Goal: Check status: Check status

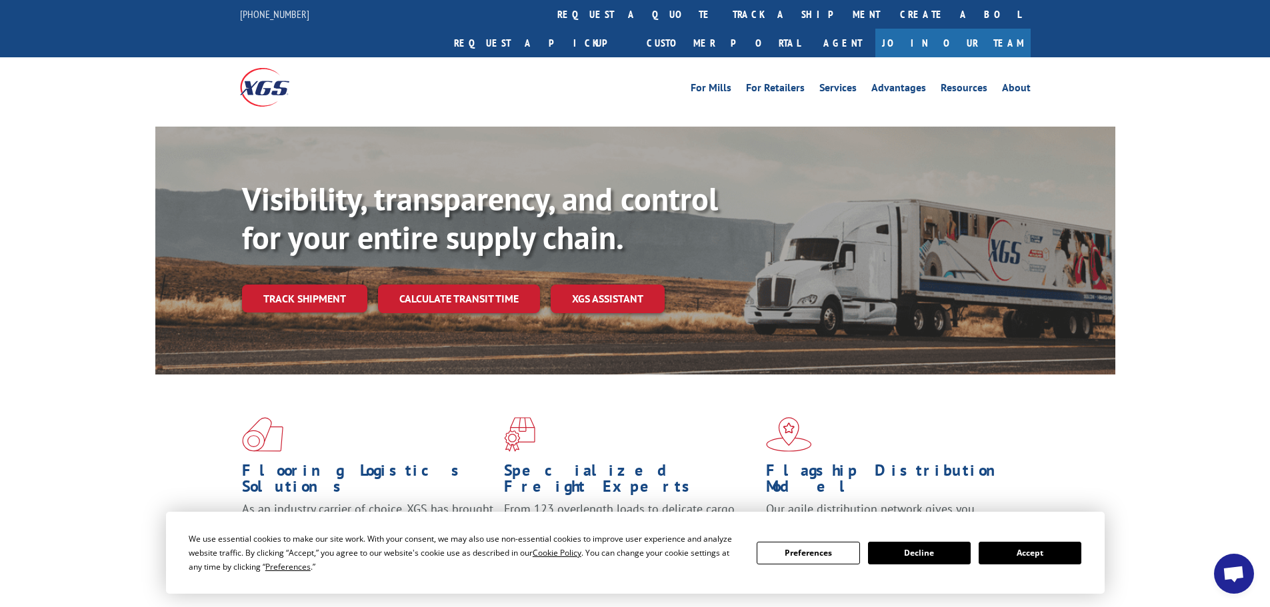
click at [1035, 558] on button "Accept" at bounding box center [1030, 553] width 103 height 23
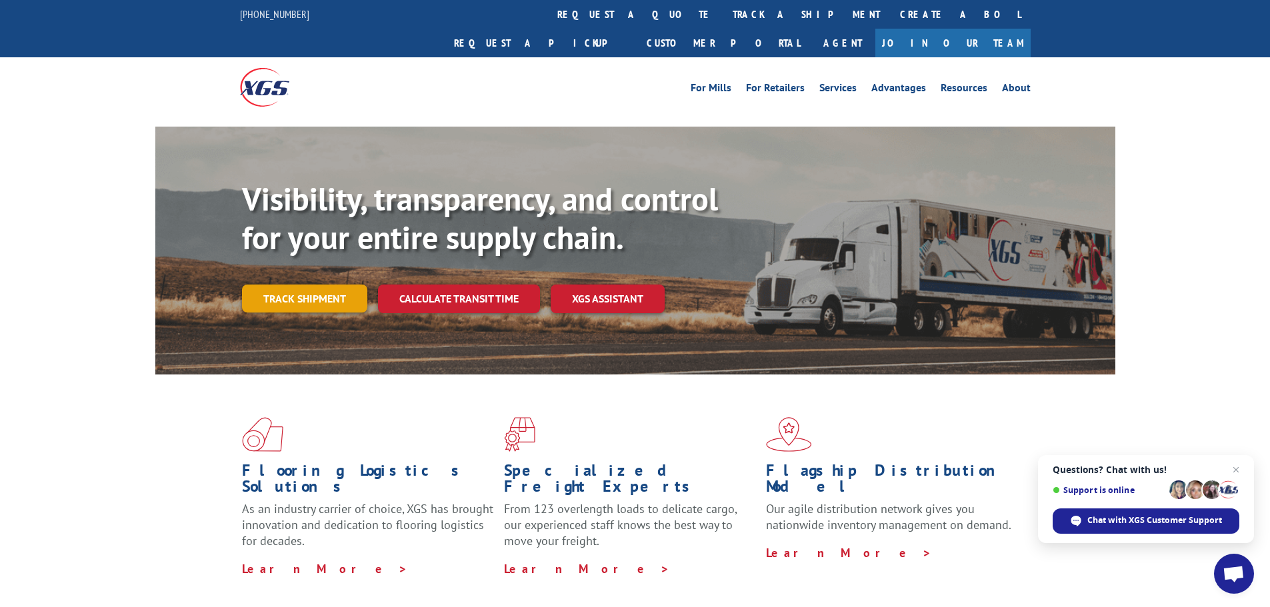
click at [303, 285] on link "Track shipment" at bounding box center [304, 299] width 125 height 28
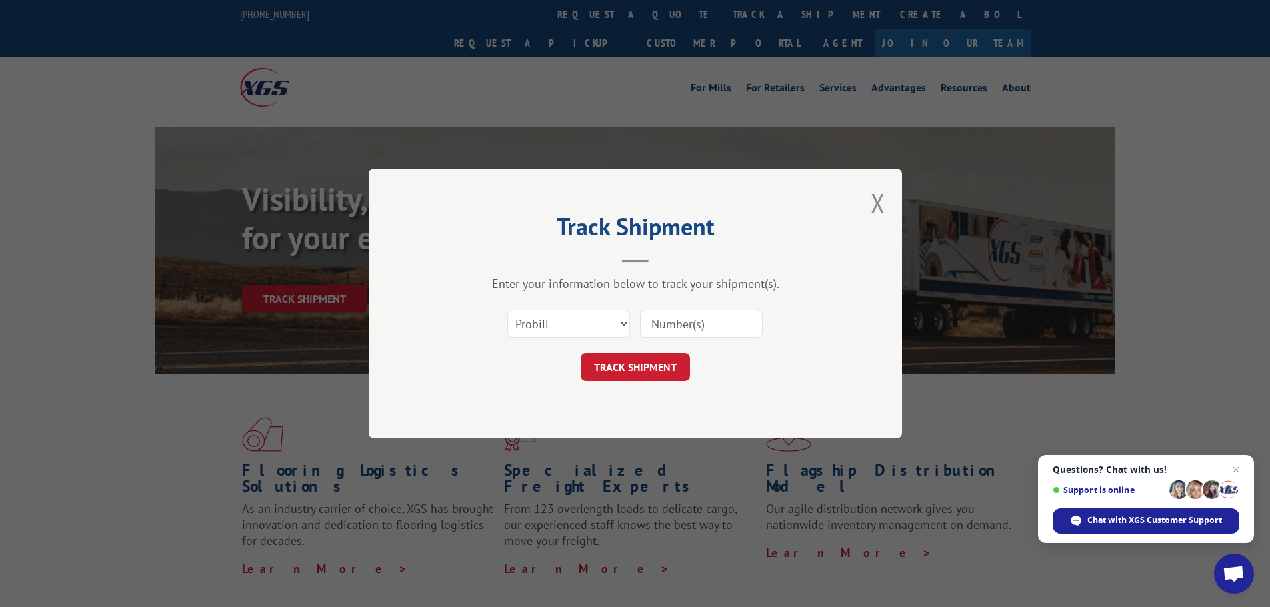
click at [684, 328] on input at bounding box center [701, 324] width 123 height 28
type input "455053"
click at [625, 370] on button "TRACK SHIPMENT" at bounding box center [635, 367] width 109 height 28
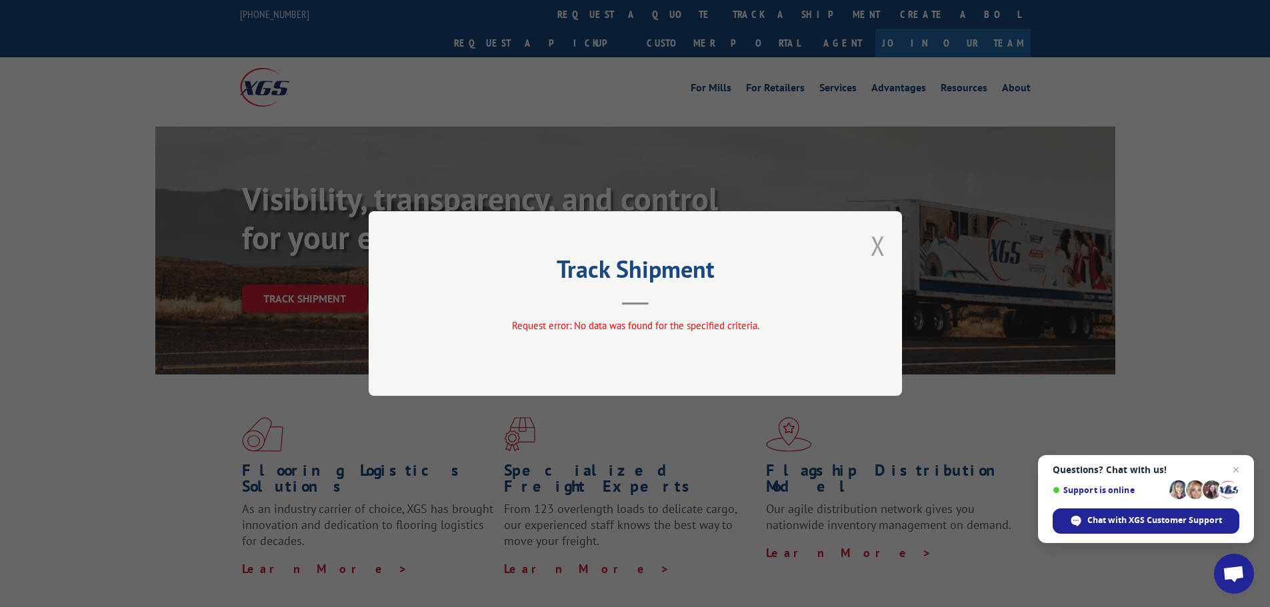
click at [875, 248] on button "Close modal" at bounding box center [878, 245] width 15 height 35
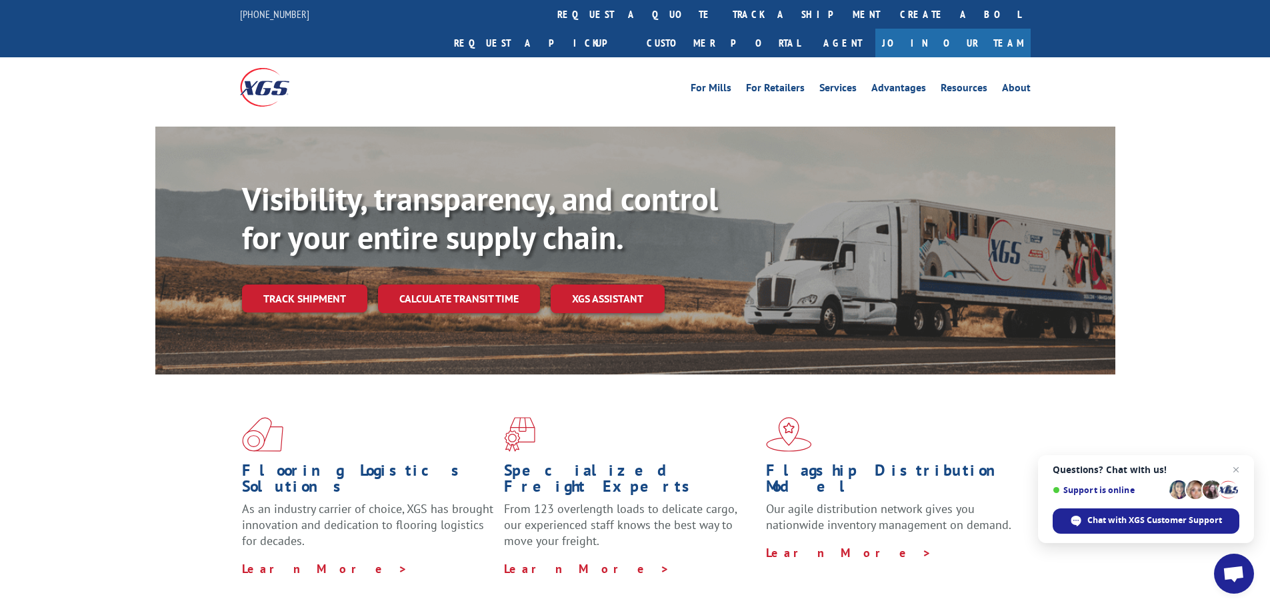
click at [231, 263] on div "Visibility, transparency, and control for your entire supply chain. Track shipm…" at bounding box center [635, 264] width 960 height 274
click at [298, 285] on link "Track shipment" at bounding box center [304, 299] width 125 height 28
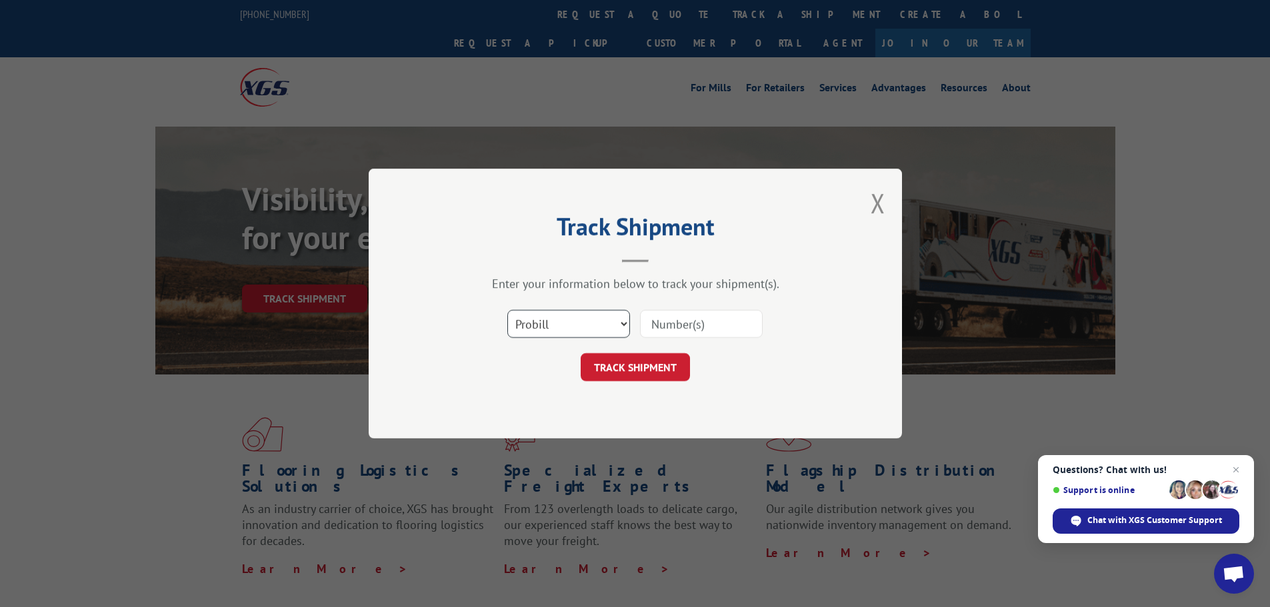
click at [593, 322] on select "Select category... Probill BOL PO" at bounding box center [568, 324] width 123 height 28
select select "bol"
click at [507, 310] on select "Select category... Probill BOL PO" at bounding box center [568, 324] width 123 height 28
click at [689, 327] on input at bounding box center [701, 324] width 123 height 28
type input "455053"
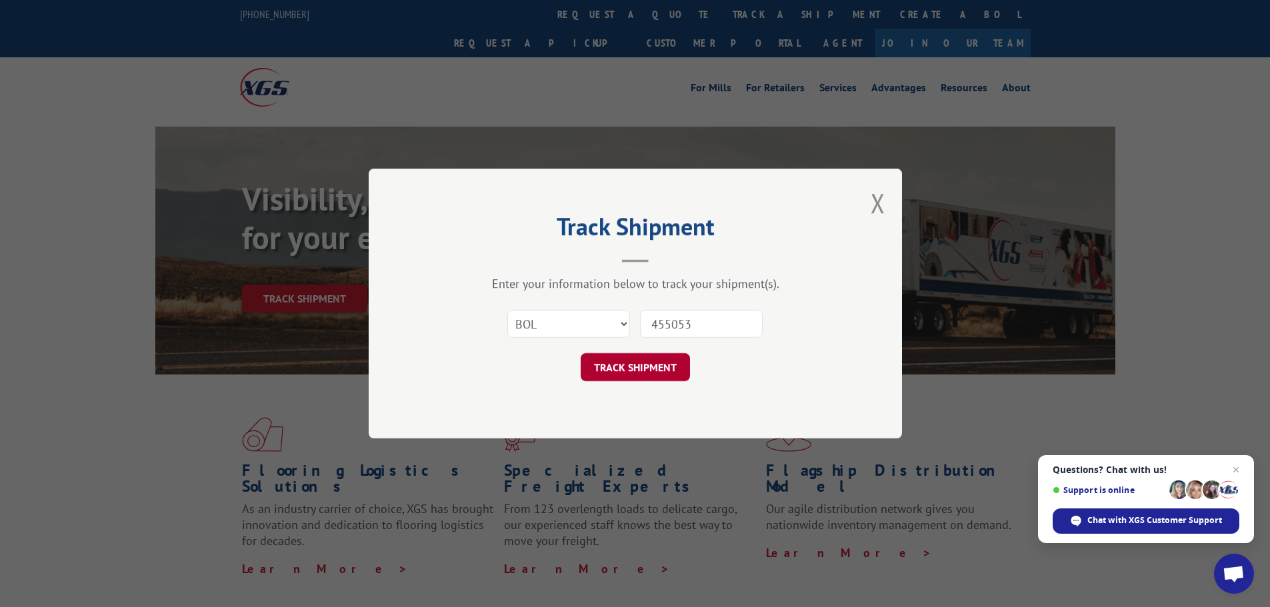
click at [648, 369] on button "TRACK SHIPMENT" at bounding box center [635, 367] width 109 height 28
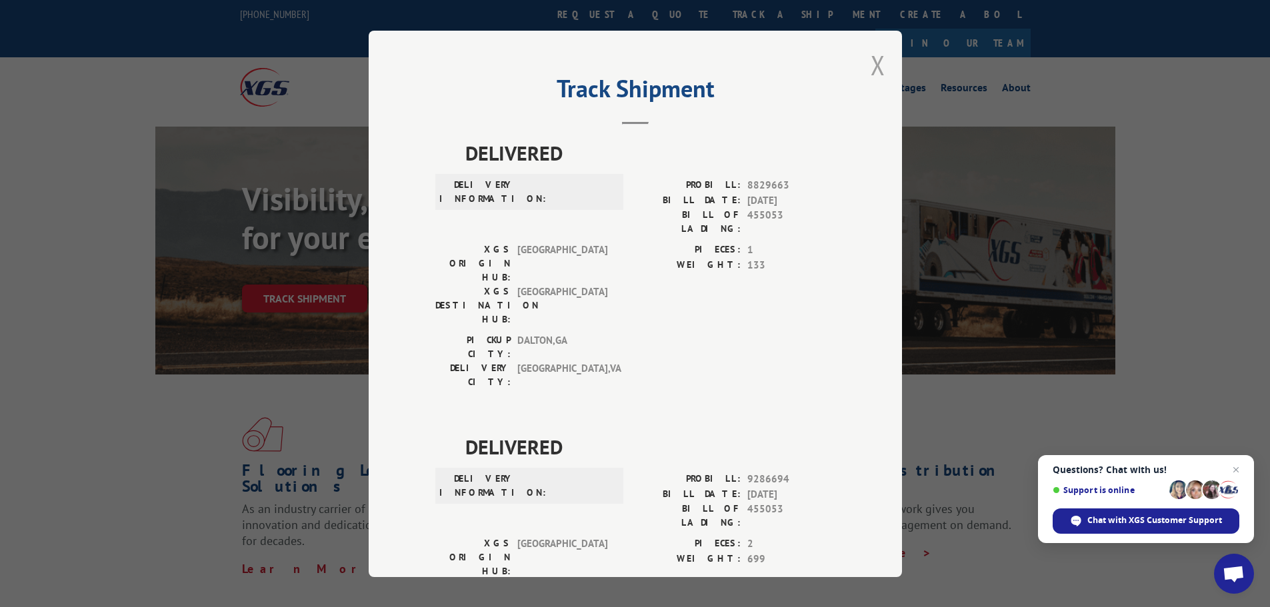
click at [873, 67] on button "Close modal" at bounding box center [878, 64] width 15 height 35
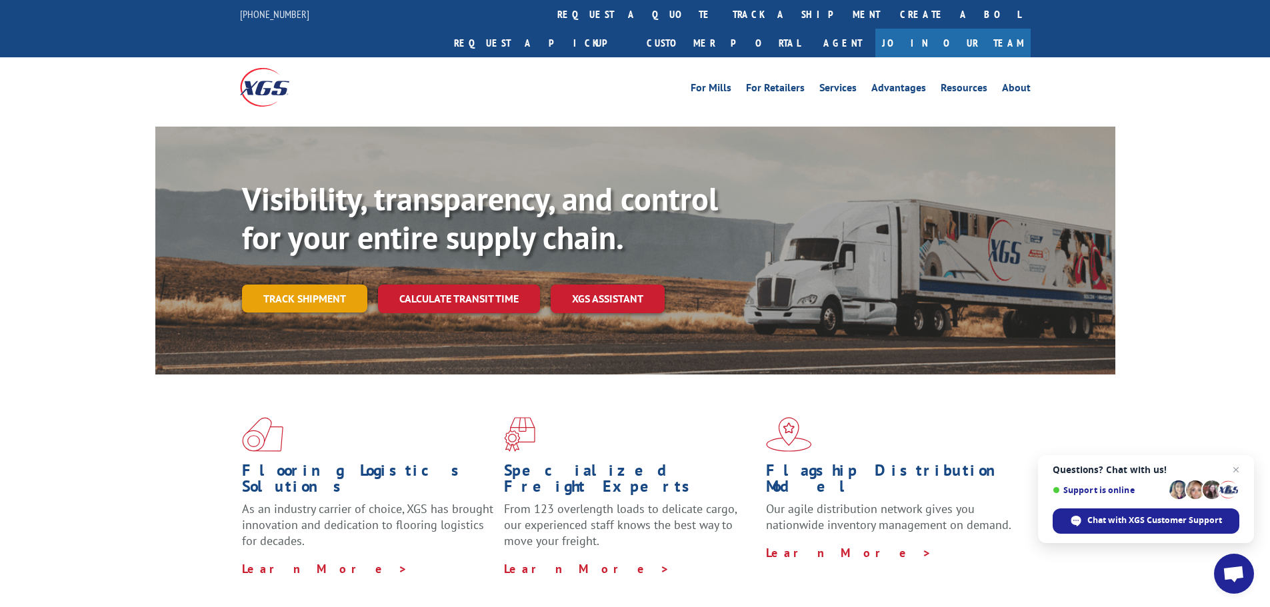
click at [311, 285] on link "Track shipment" at bounding box center [304, 299] width 125 height 28
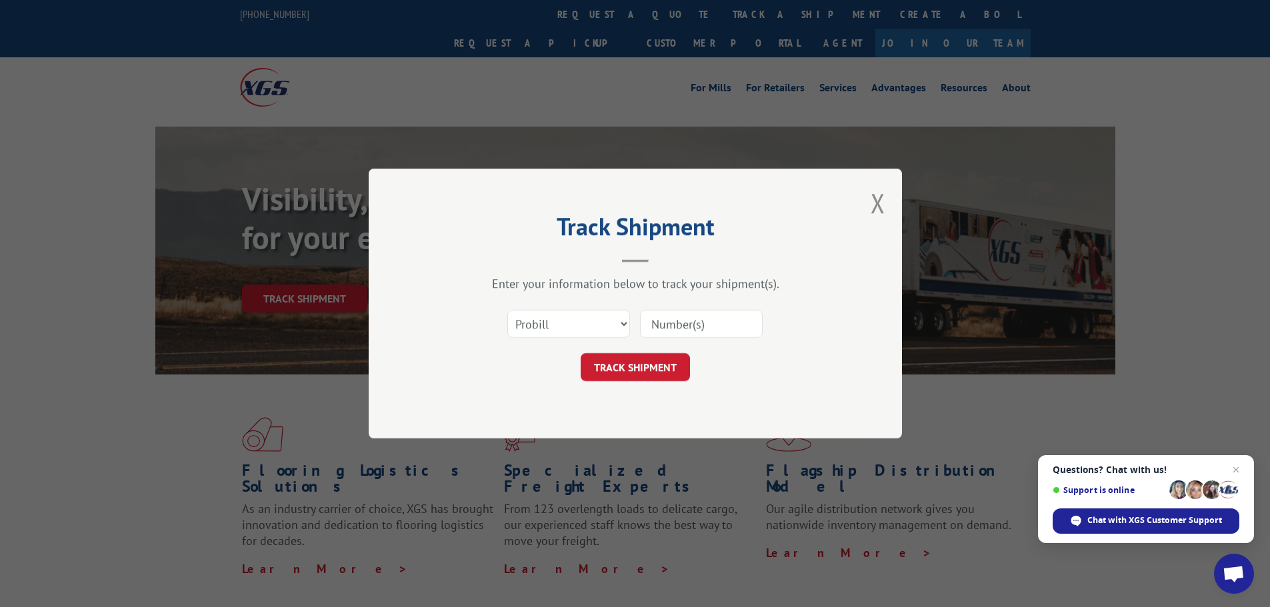
click at [657, 327] on input at bounding box center [701, 324] width 123 height 28
paste input "018193250910"
type input "018193250910"
click at [663, 367] on button "TRACK SHIPMENT" at bounding box center [635, 367] width 109 height 28
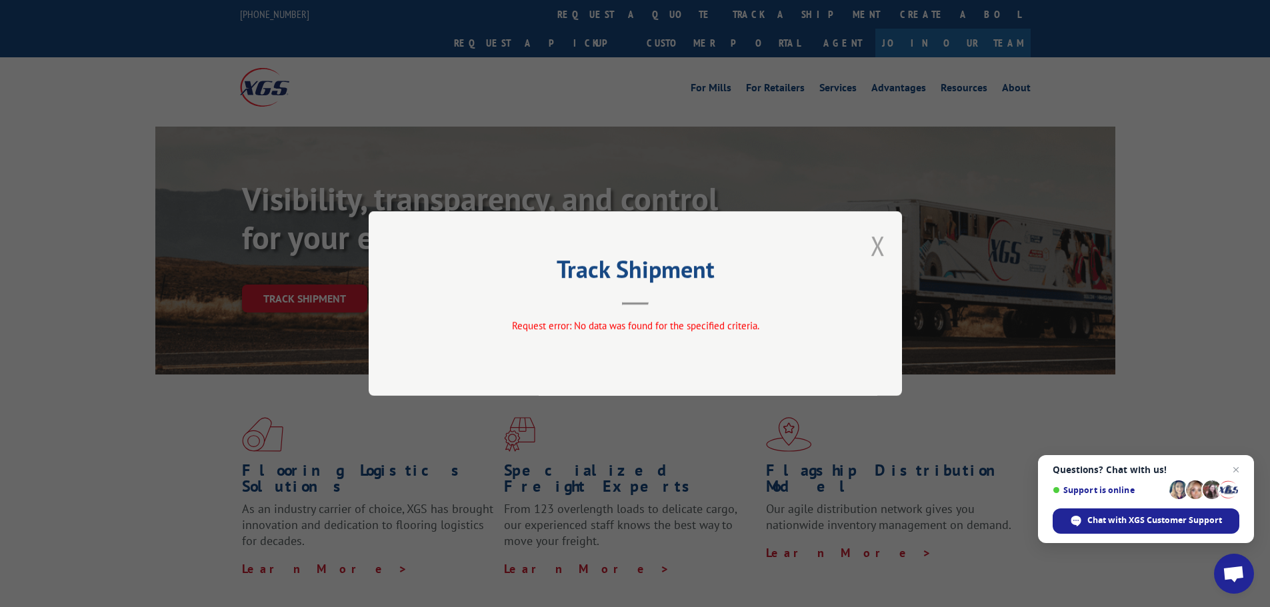
click at [876, 244] on button "Close modal" at bounding box center [878, 245] width 15 height 35
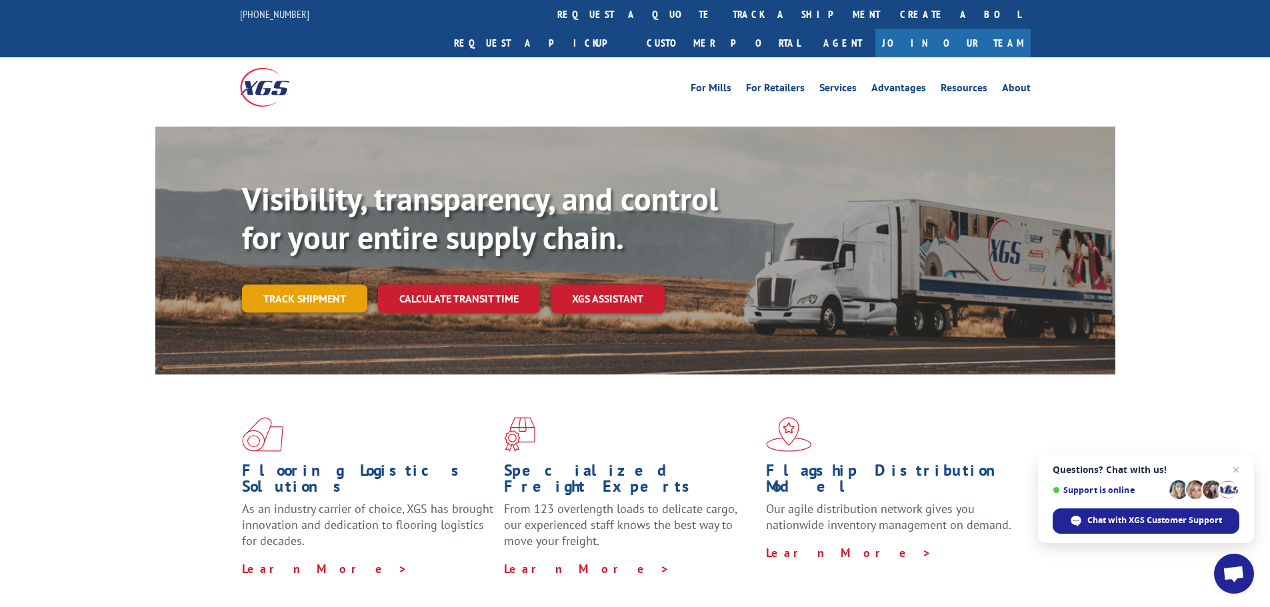
click at [317, 285] on link "Track shipment" at bounding box center [304, 299] width 125 height 28
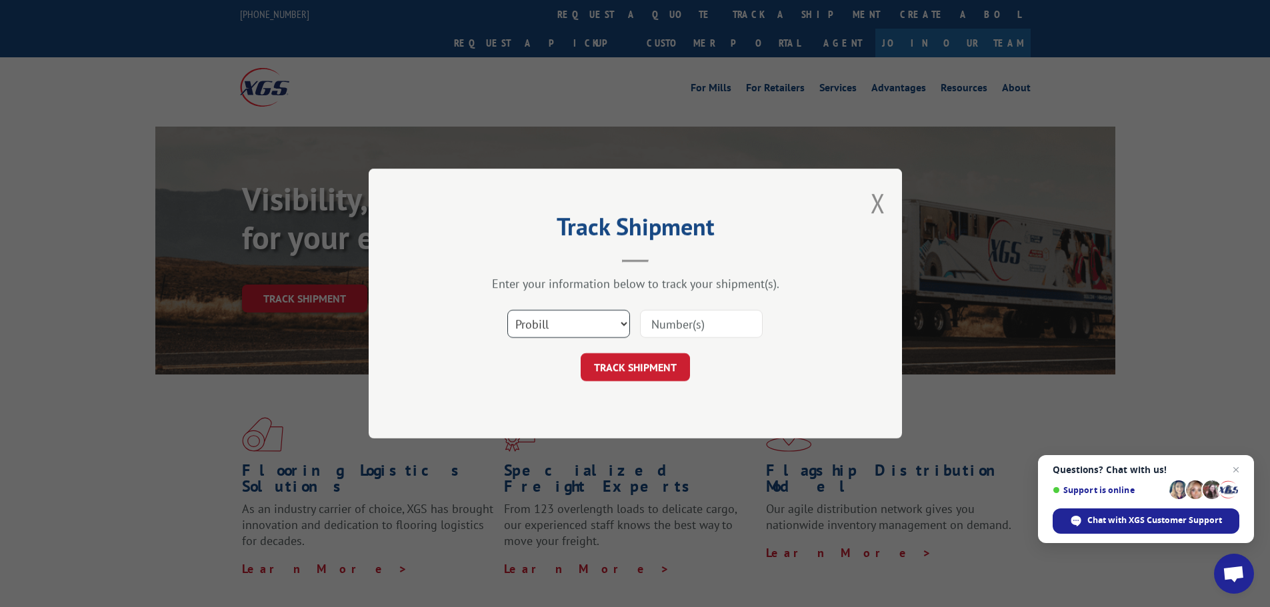
click at [611, 326] on select "Select category... Probill BOL PO" at bounding box center [568, 324] width 123 height 28
select select "bol"
click at [507, 310] on select "Select category... Probill BOL PO" at bounding box center [568, 324] width 123 height 28
click at [661, 326] on input at bounding box center [701, 324] width 123 height 28
paste input "018193250910"
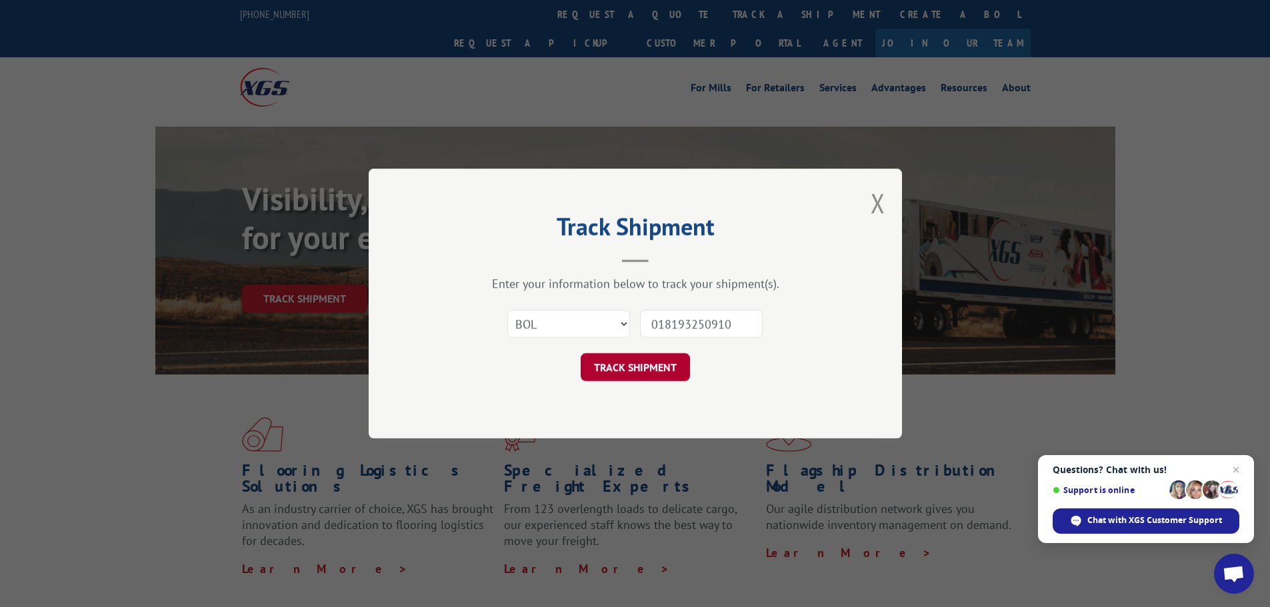
type input "018193250910"
click at [659, 370] on button "TRACK SHIPMENT" at bounding box center [635, 367] width 109 height 28
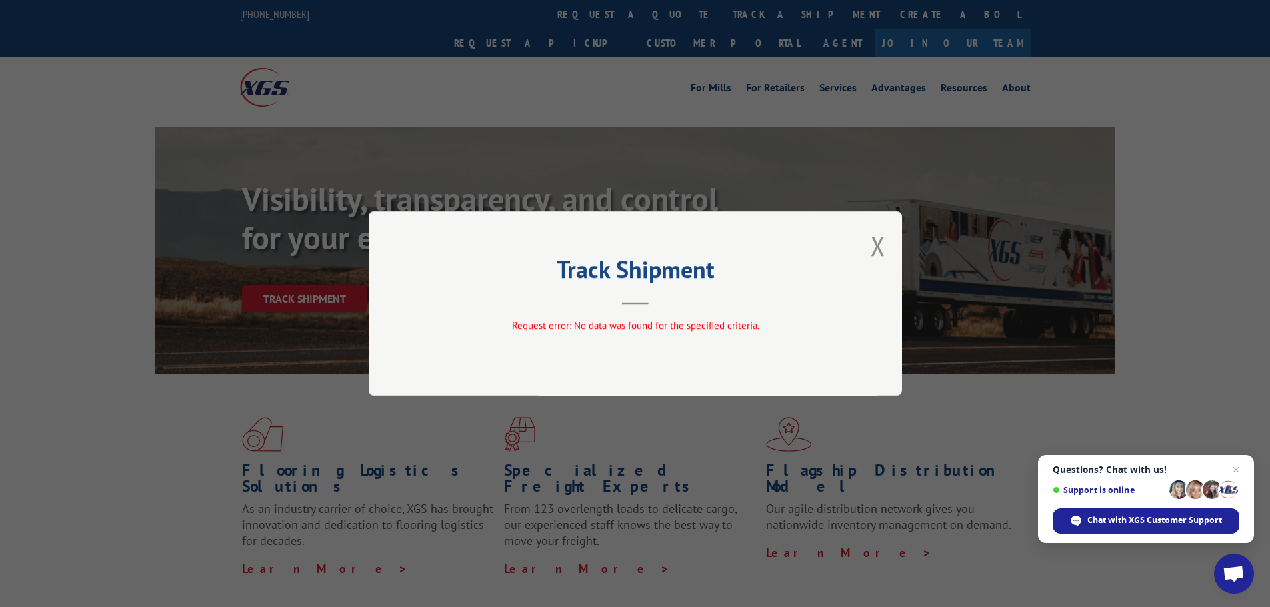
click at [879, 241] on button "Close modal" at bounding box center [878, 245] width 15 height 35
